Goal: Ask a question: Seek information or help from site administrators or community

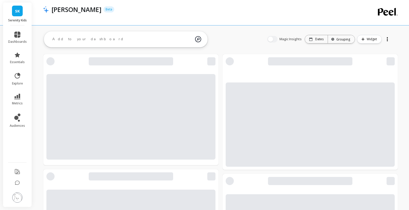
drag, startPoint x: 213, startPoint y: 29, endPoint x: 214, endPoint y: 25, distance: 4.1
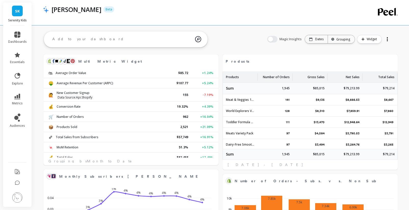
select select "sum"
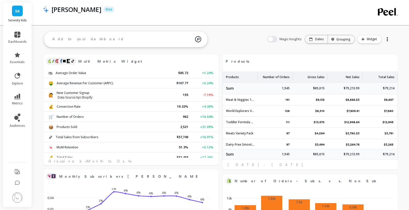
select select "sum"
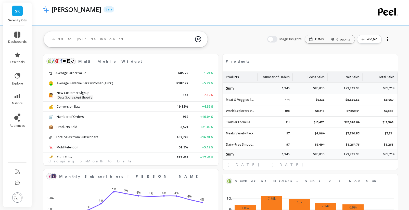
select select "sum"
